Goal: Task Accomplishment & Management: Manage account settings

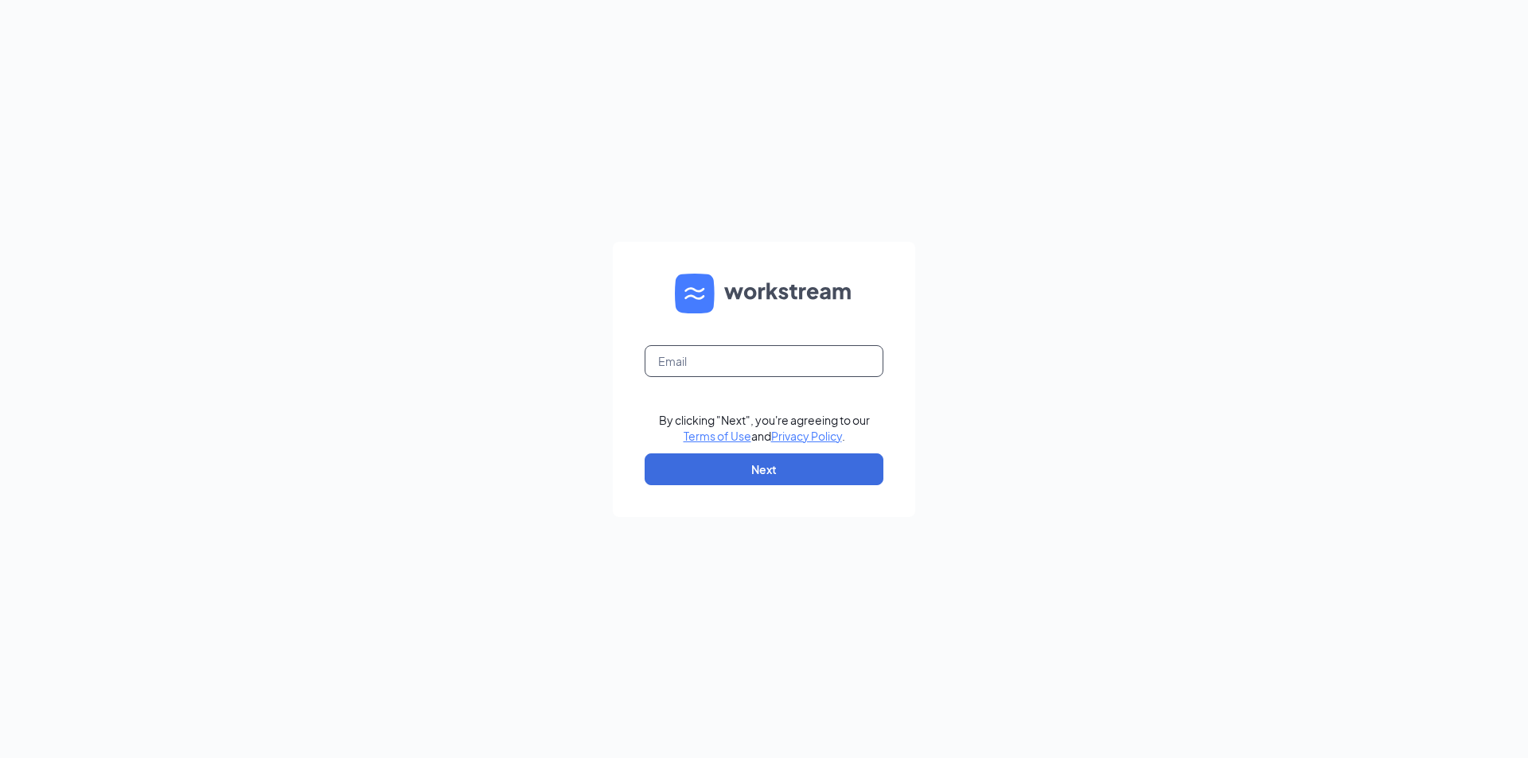
click at [673, 355] on input "text" at bounding box center [764, 361] width 239 height 32
type input "[EMAIL_ADDRESS][DOMAIN_NAME]"
click at [777, 472] on button "Next" at bounding box center [764, 470] width 239 height 32
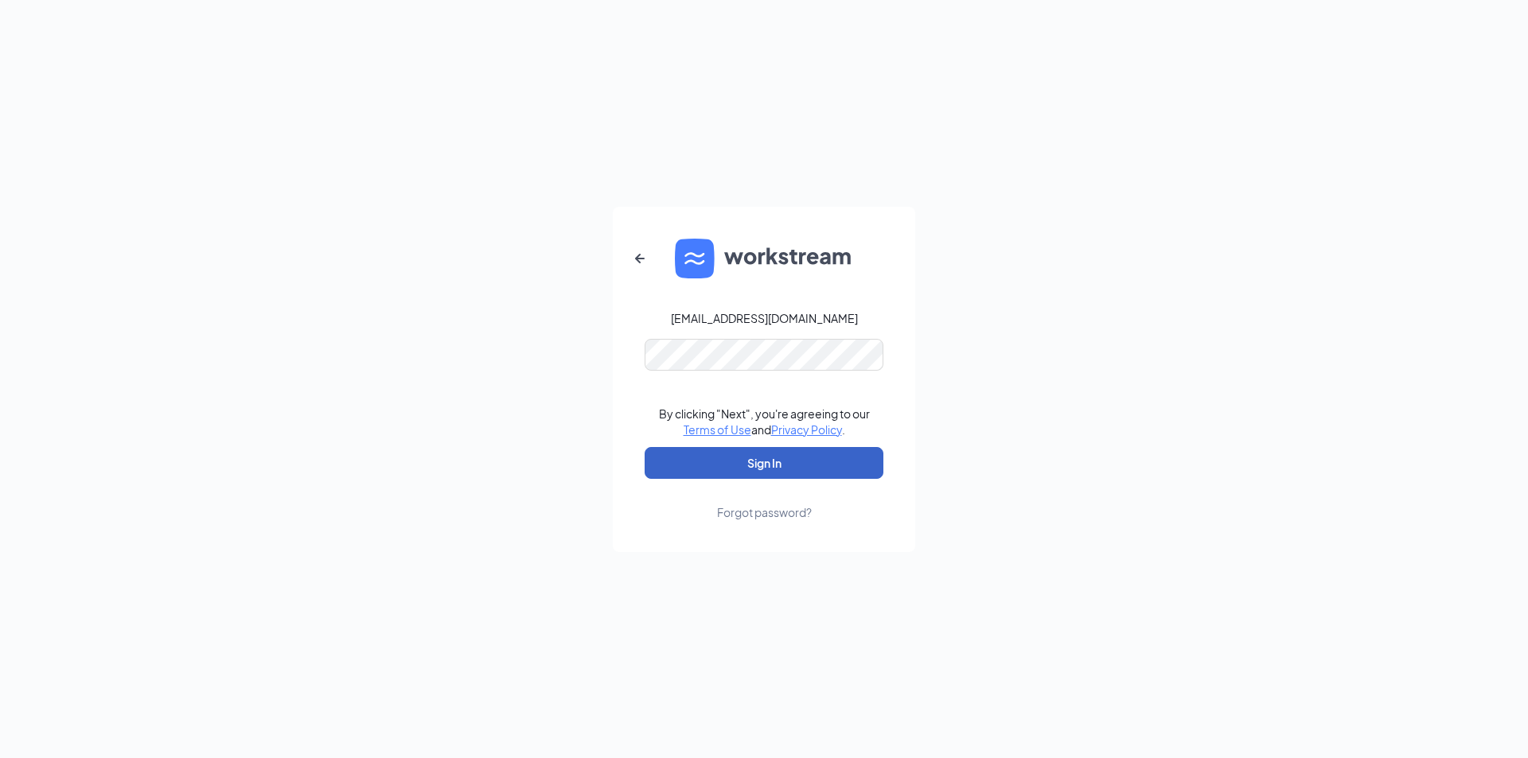
click at [773, 455] on button "Sign In" at bounding box center [764, 463] width 239 height 32
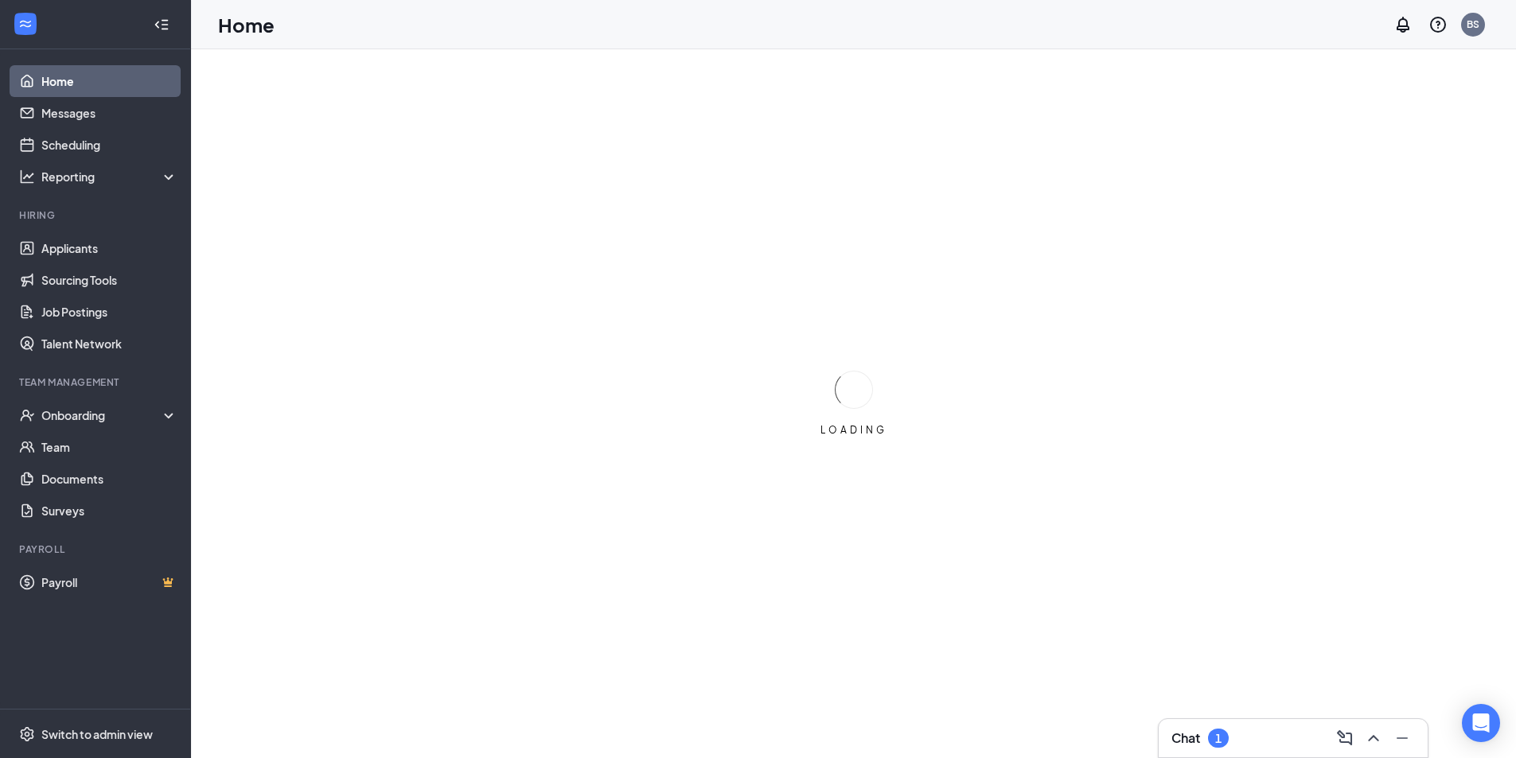
click at [1226, 730] on div "1" at bounding box center [1218, 738] width 21 height 19
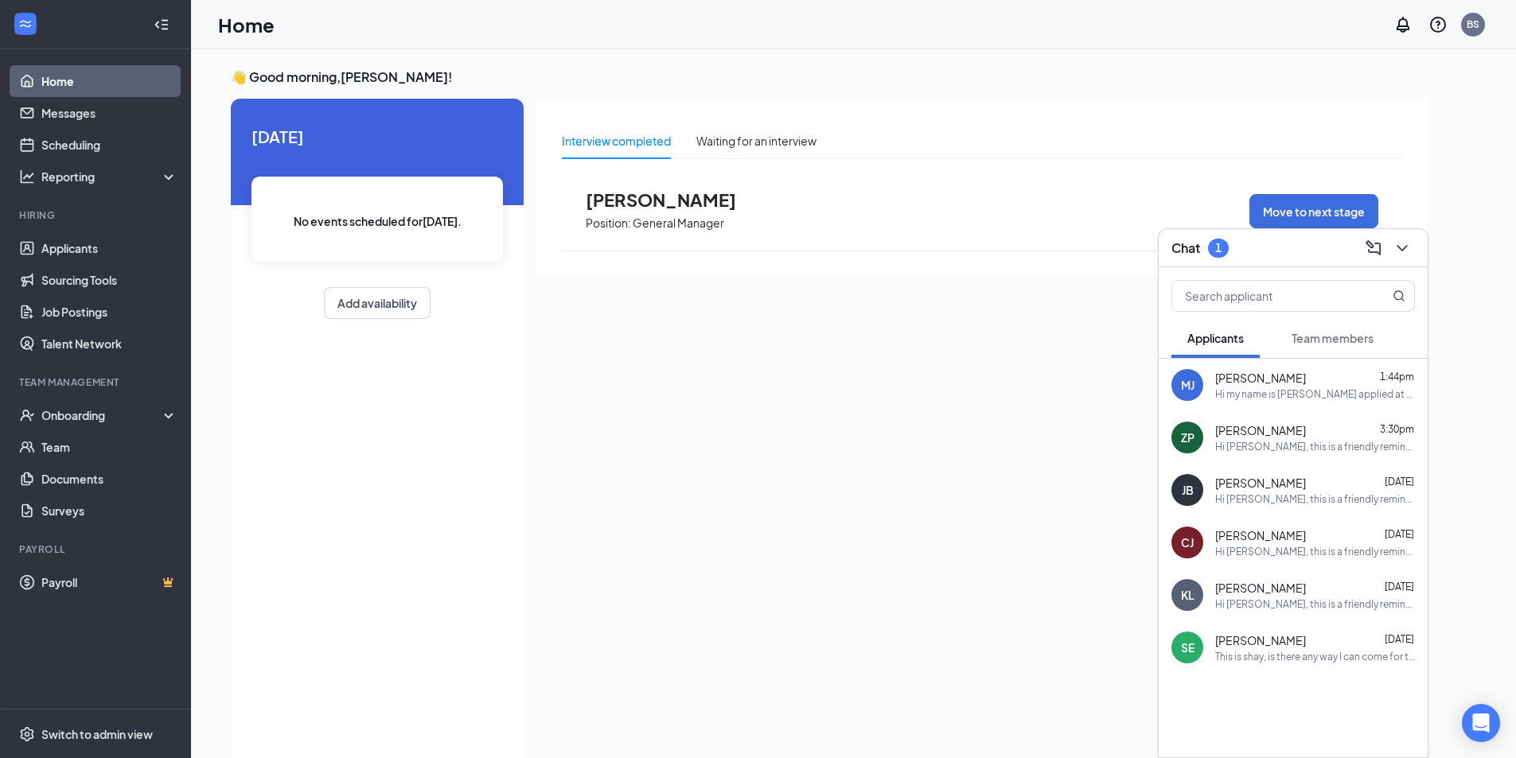
click at [1341, 341] on span "Team members" at bounding box center [1332, 338] width 82 height 14
